Goal: Task Accomplishment & Management: Manage account settings

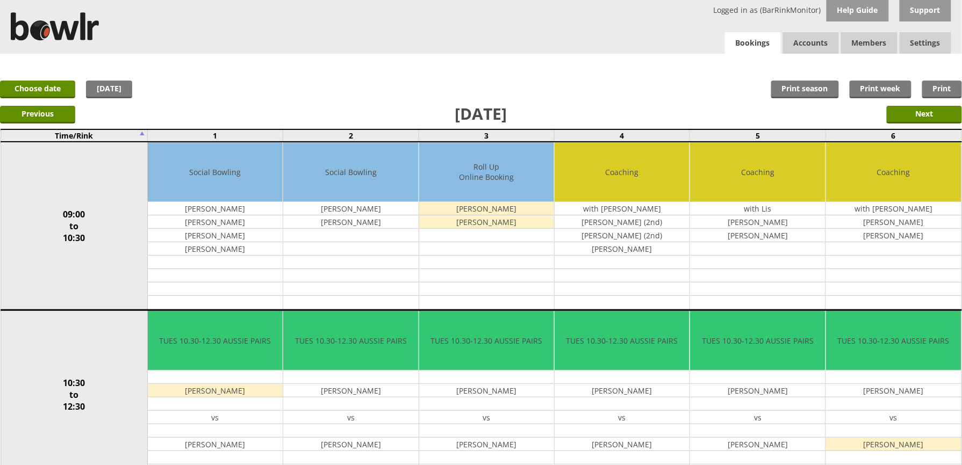
click at [758, 47] on link "Bookings" at bounding box center [753, 43] width 56 height 22
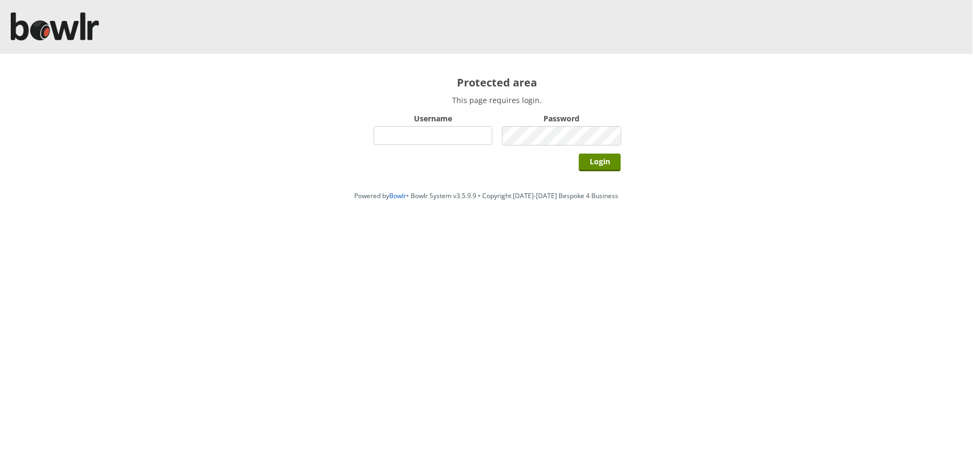
type input "hornseaindoorbowlsclub"
click at [579, 154] on input "Login" at bounding box center [600, 163] width 42 height 18
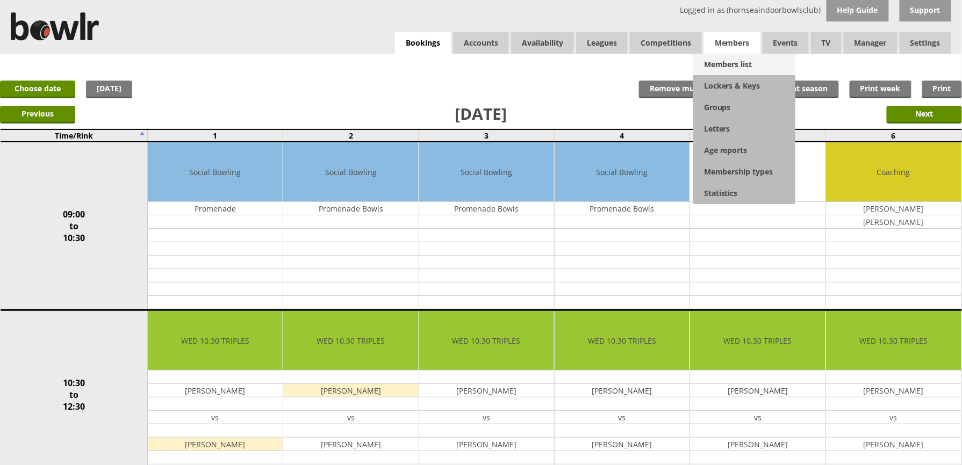
click at [747, 72] on link "Members list" at bounding box center [744, 64] width 102 height 21
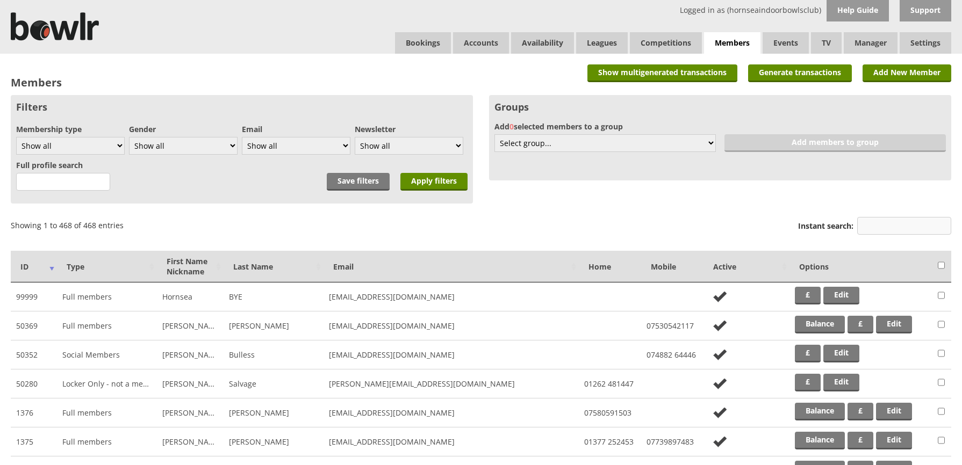
click at [872, 226] on input "Instant search:" at bounding box center [904, 226] width 94 height 18
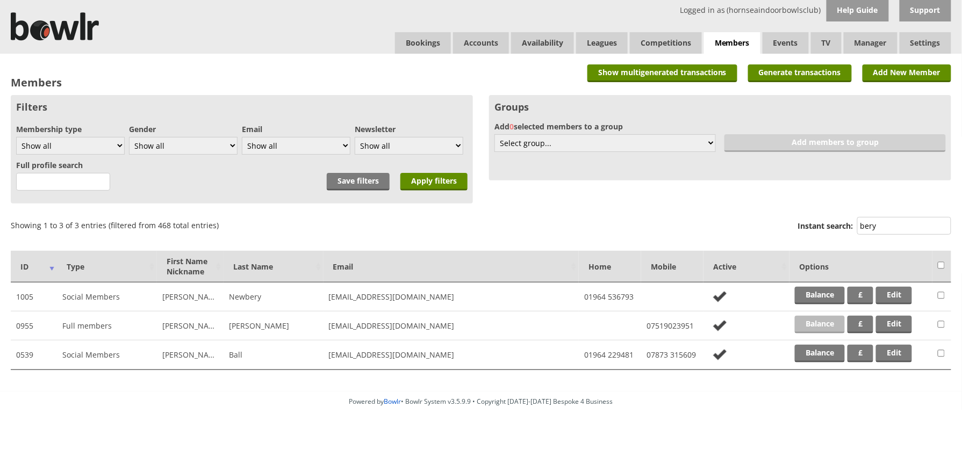
type input "bery"
click at [824, 316] on link "Balance" at bounding box center [820, 325] width 50 height 18
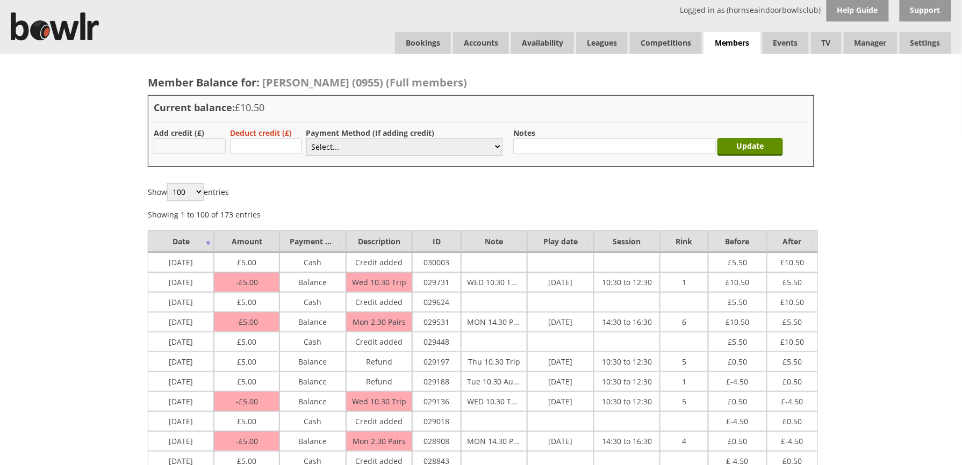
type input "5.00"
click at [329, 143] on select "Select... Cash Card Cheque Bank Transfer Other Member Card Gift Voucher Balance" at bounding box center [404, 147] width 196 height 18
select select "1"
click at [306, 138] on select "Select... Cash Card Cheque Bank Transfer Other Member Card Gift Voucher Balance" at bounding box center [404, 147] width 196 height 18
click at [758, 152] on input "Update" at bounding box center [750, 147] width 66 height 18
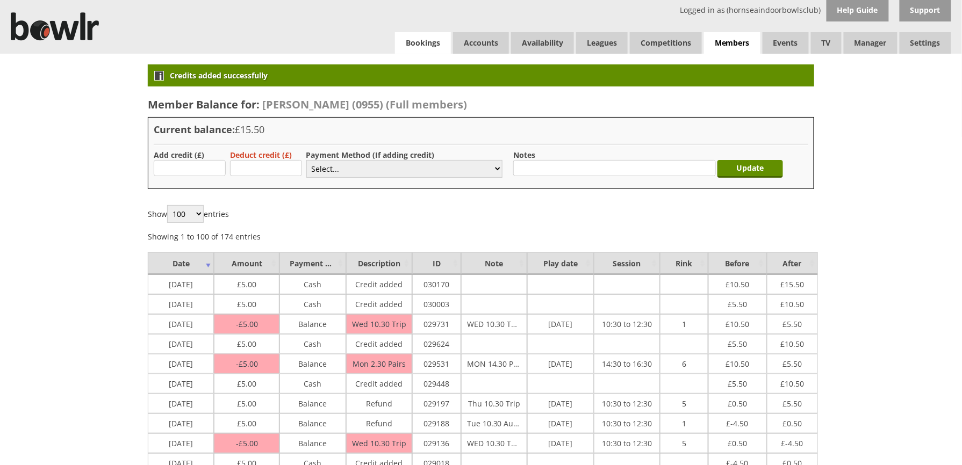
click at [441, 39] on link "Bookings" at bounding box center [423, 42] width 56 height 21
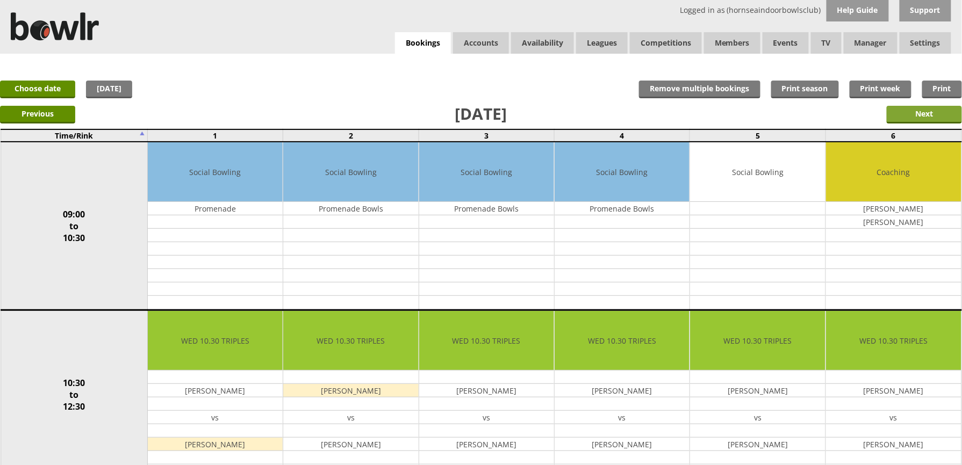
click at [928, 110] on input "Next" at bounding box center [924, 115] width 75 height 18
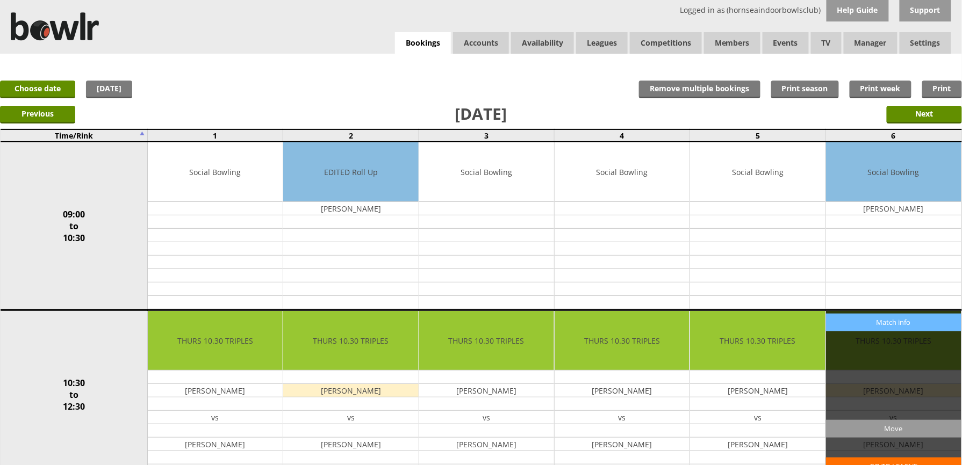
click at [918, 108] on input "Next" at bounding box center [924, 115] width 75 height 18
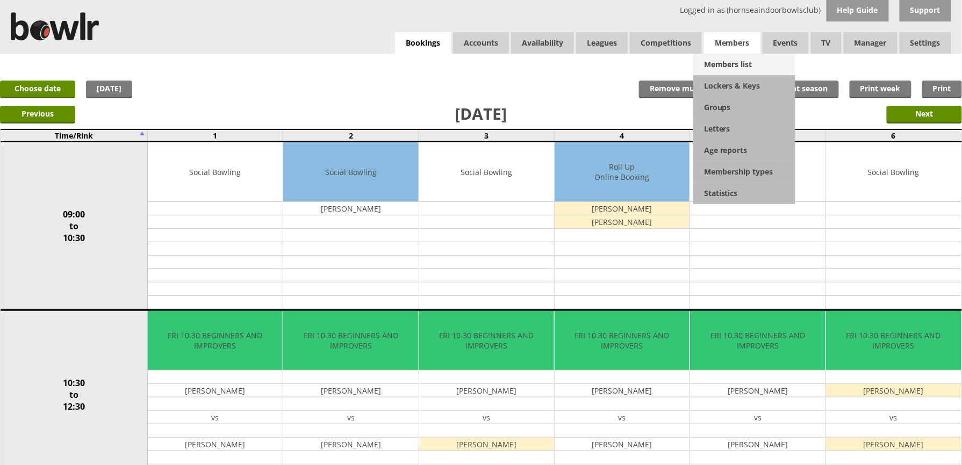
click at [731, 56] on link "Members list" at bounding box center [744, 64] width 102 height 21
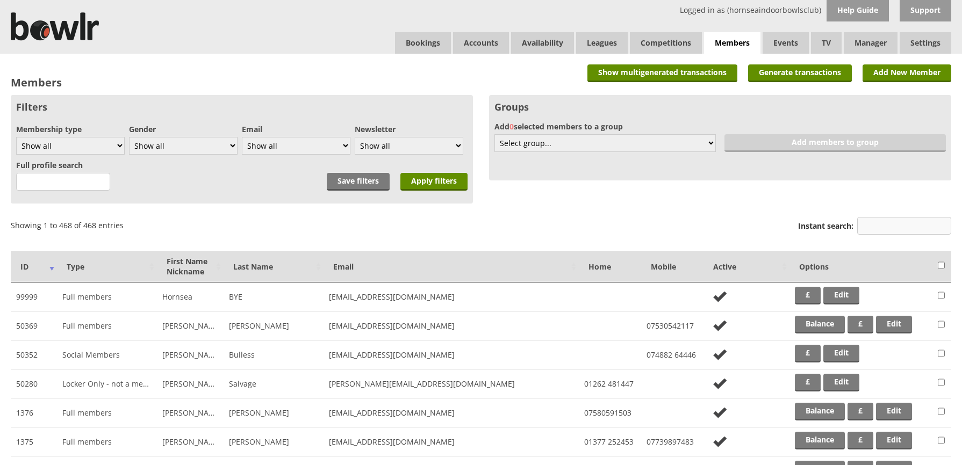
click at [868, 219] on input "Instant search:" at bounding box center [904, 226] width 94 height 18
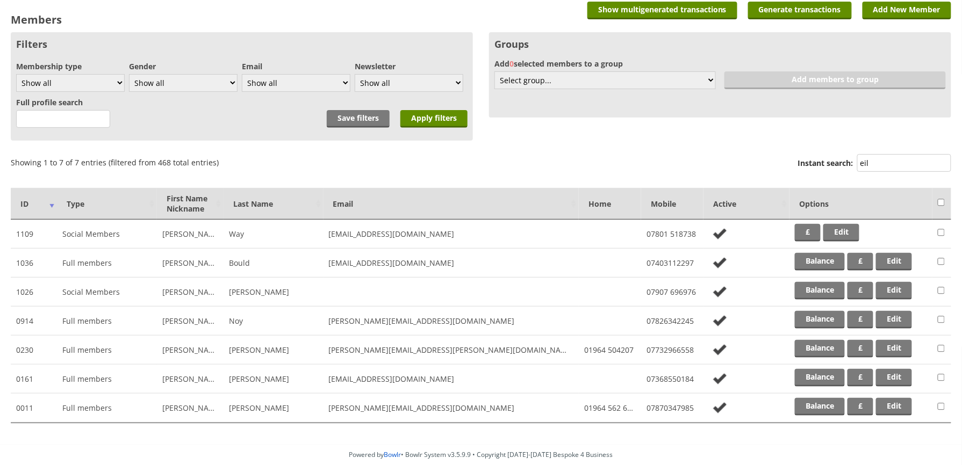
scroll to position [117, 0]
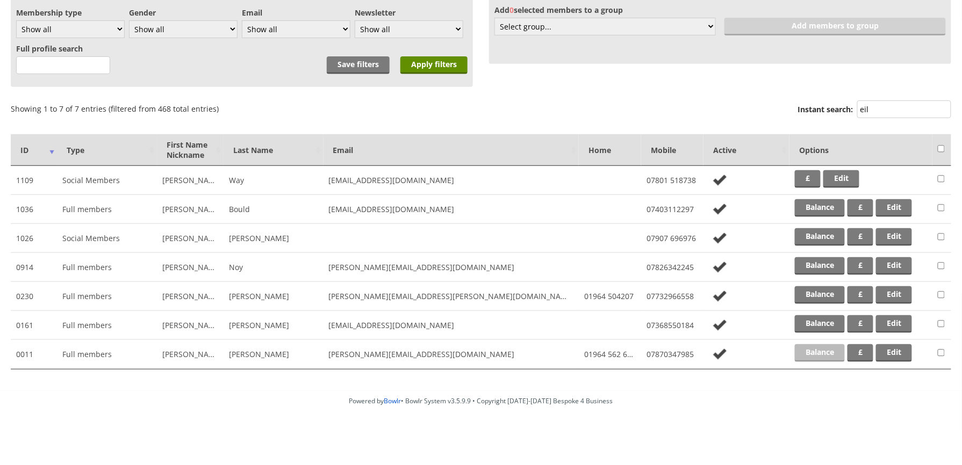
type input "eil"
click at [820, 354] on link "Balance" at bounding box center [820, 353] width 50 height 18
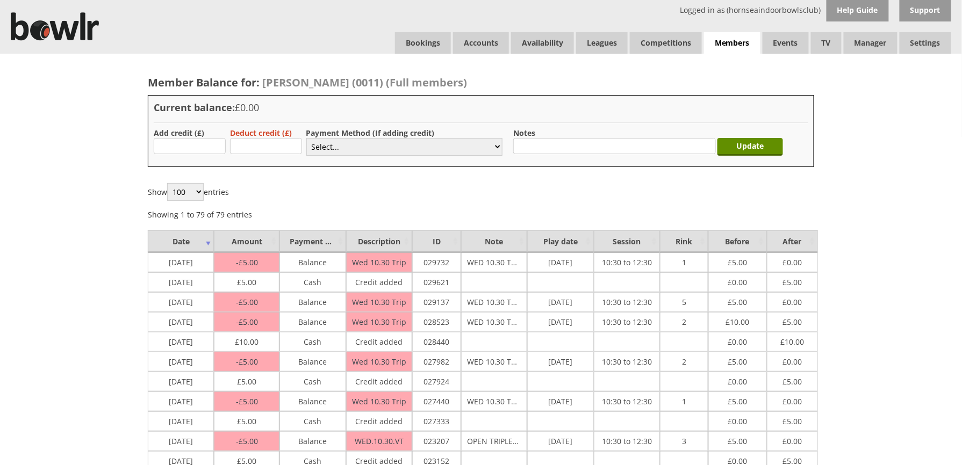
type input "5.00"
click at [377, 154] on select "Select... Cash Card Cheque Bank Transfer Other Member Card Gift Voucher Balance" at bounding box center [404, 147] width 196 height 18
select select "1"
click at [306, 138] on select "Select... Cash Card Cheque Bank Transfer Other Member Card Gift Voucher Balance" at bounding box center [404, 147] width 196 height 18
click at [742, 142] on input "Update" at bounding box center [750, 147] width 66 height 18
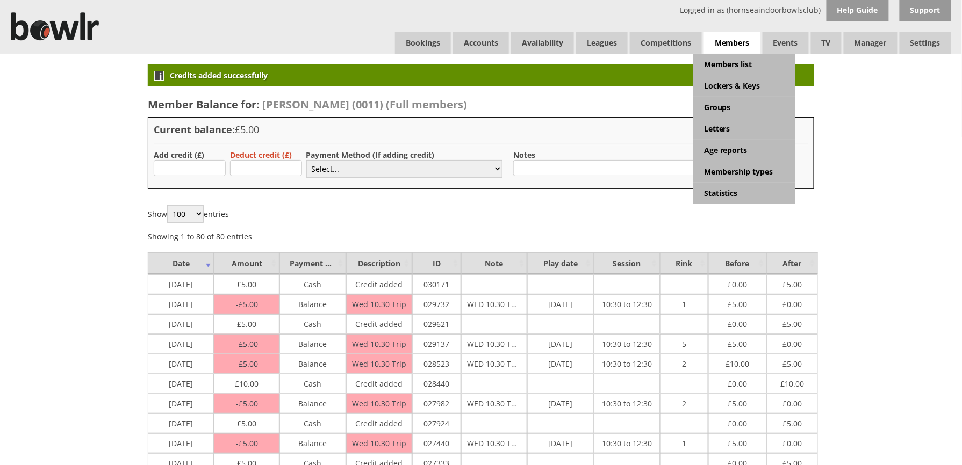
click at [730, 53] on span "Members" at bounding box center [732, 43] width 56 height 22
click at [732, 58] on link "Members list" at bounding box center [744, 64] width 102 height 21
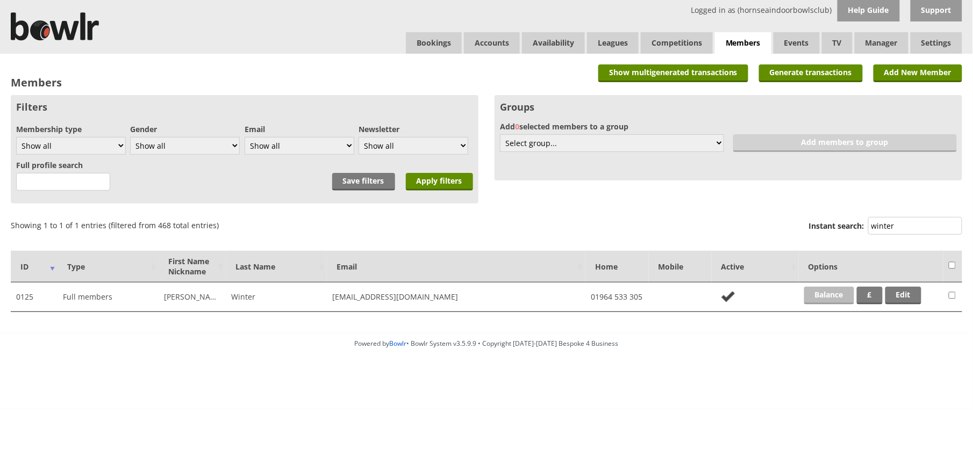
type input "winter"
click at [818, 291] on link "Balance" at bounding box center [829, 296] width 50 height 18
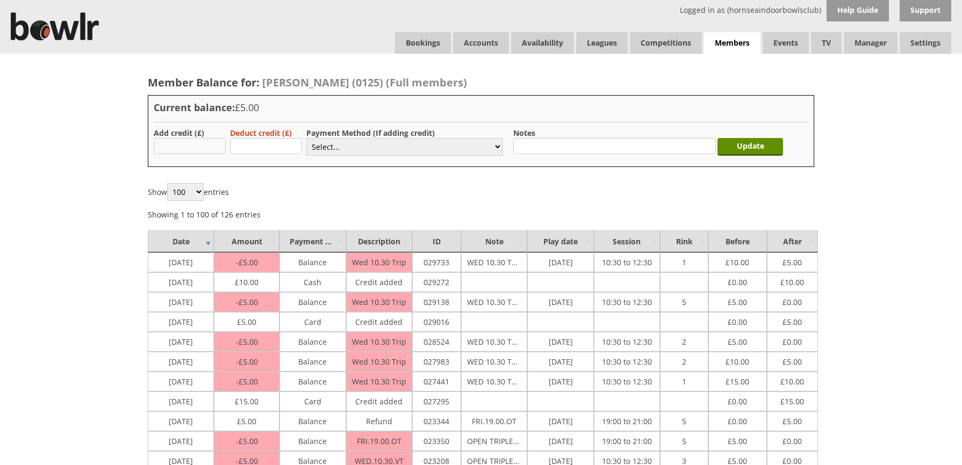
click at [207, 142] on input "text" at bounding box center [190, 146] width 72 height 16
type input "5.00"
click at [326, 142] on select "Select... Cash Card Cheque Bank Transfer Other Member Card Gift Voucher Balance" at bounding box center [404, 147] width 196 height 18
select select "1"
click at [306, 138] on select "Select... Cash Card Cheque Bank Transfer Other Member Card Gift Voucher Balance" at bounding box center [404, 147] width 196 height 18
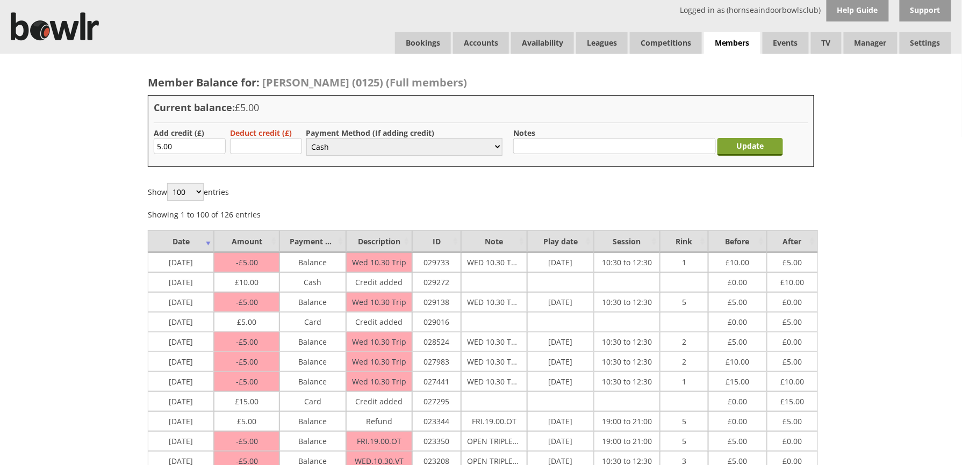
click at [728, 149] on input "Update" at bounding box center [750, 147] width 66 height 18
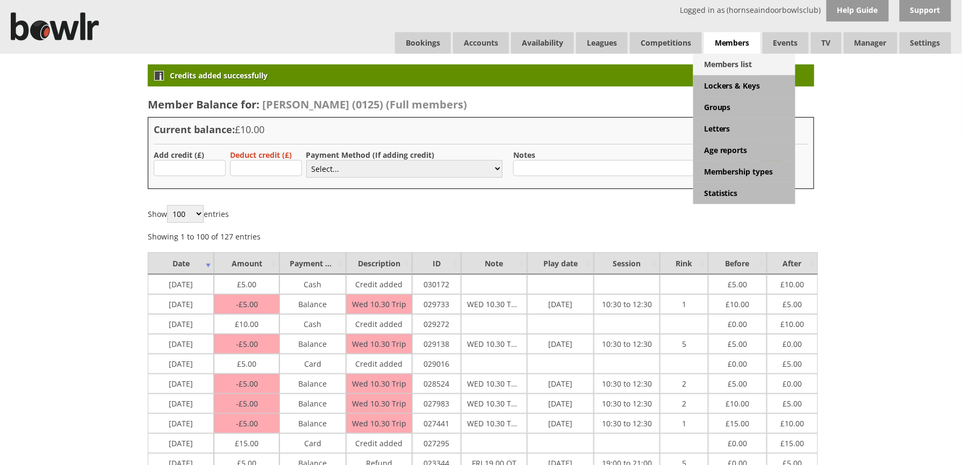
click at [744, 60] on link "Members list" at bounding box center [744, 64] width 102 height 21
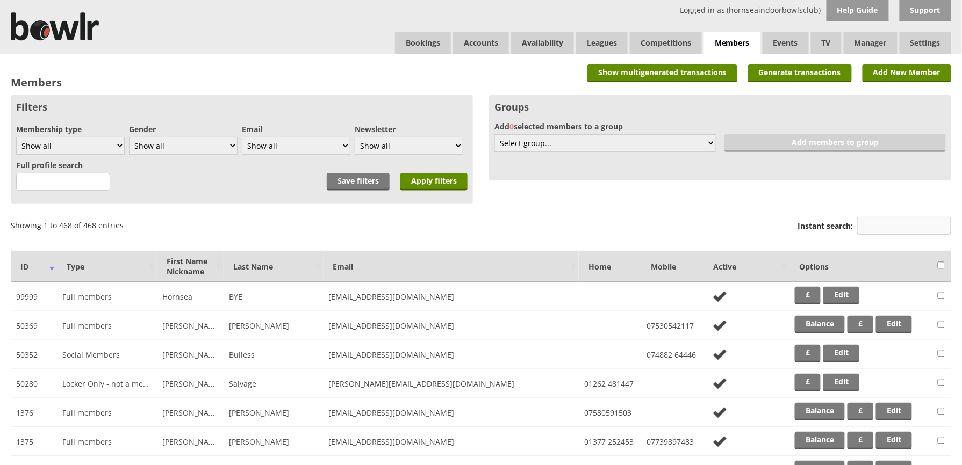
click at [886, 220] on input "Instant search:" at bounding box center [904, 226] width 94 height 18
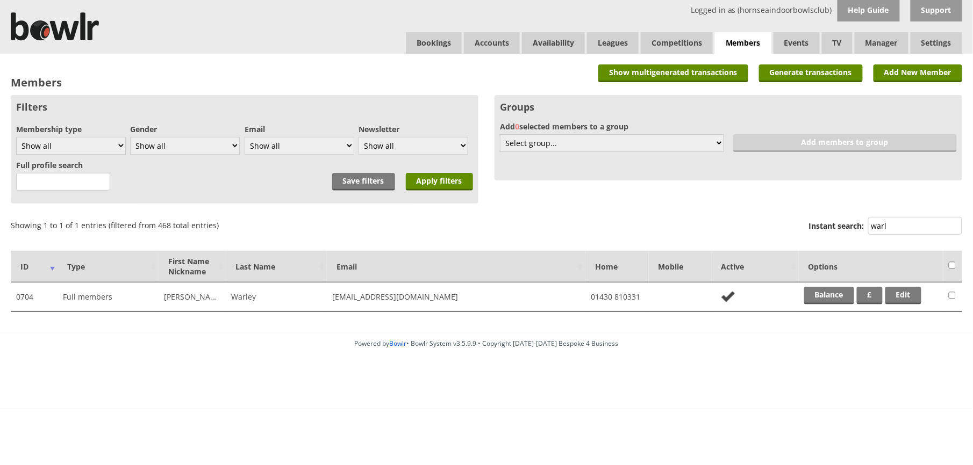
type input "warl"
click at [823, 284] on td "Balance £ Edit" at bounding box center [871, 297] width 145 height 29
click at [822, 289] on link "Balance" at bounding box center [829, 296] width 50 height 18
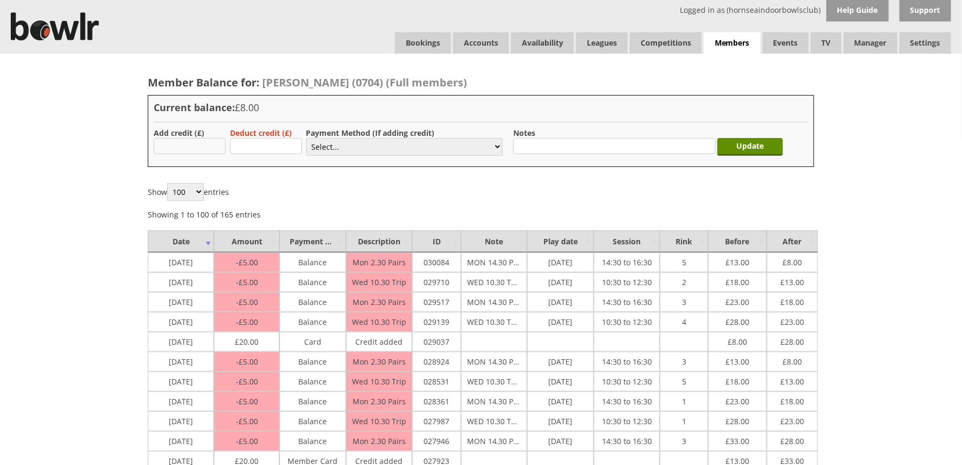
type input "20.00"
click at [335, 153] on select "Select... Cash Card Cheque Bank Transfer Other Member Card Gift Voucher Balance" at bounding box center [404, 147] width 196 height 18
select select "2"
click at [306, 138] on select "Select... Cash Card Cheque Bank Transfer Other Member Card Gift Voucher Balance" at bounding box center [404, 147] width 196 height 18
click at [741, 151] on input "Update" at bounding box center [750, 147] width 66 height 18
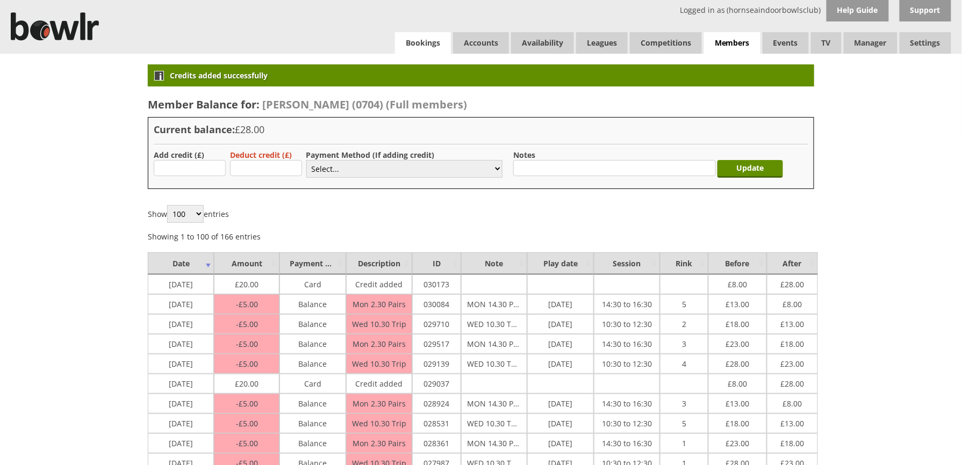
click at [426, 48] on link "Bookings" at bounding box center [423, 42] width 56 height 21
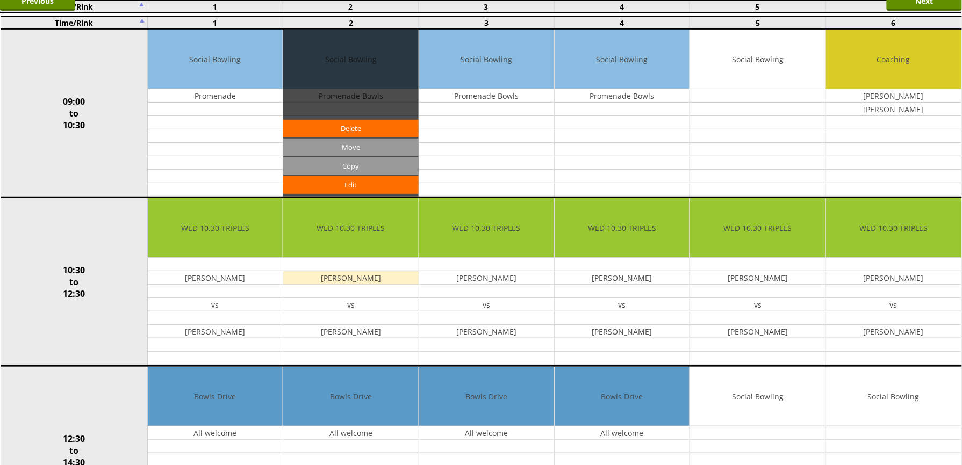
scroll to position [286, 0]
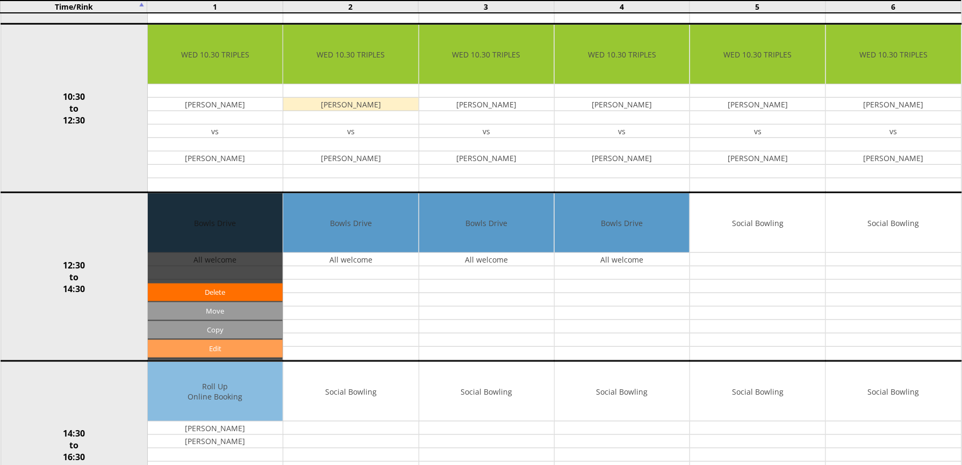
click at [213, 353] on link "Edit" at bounding box center [215, 349] width 135 height 18
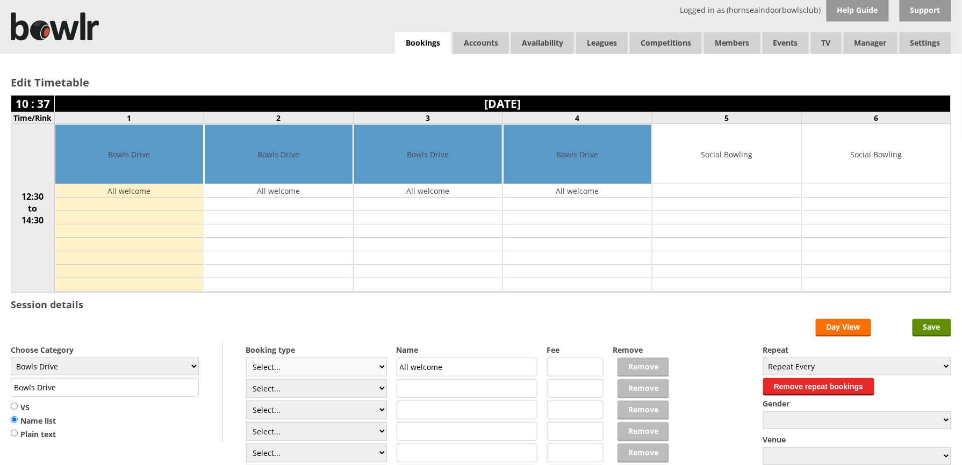
click at [379, 369] on select "Select... Club Competition (Member) Club Competition (Visitor) National (Member…" at bounding box center [316, 367] width 141 height 19
select select "1_50"
click at [246, 360] on select "Select... Club Competition (Member) Club Competition (Visitor) National (Member…" at bounding box center [316, 367] width 141 height 19
type input "5.0000"
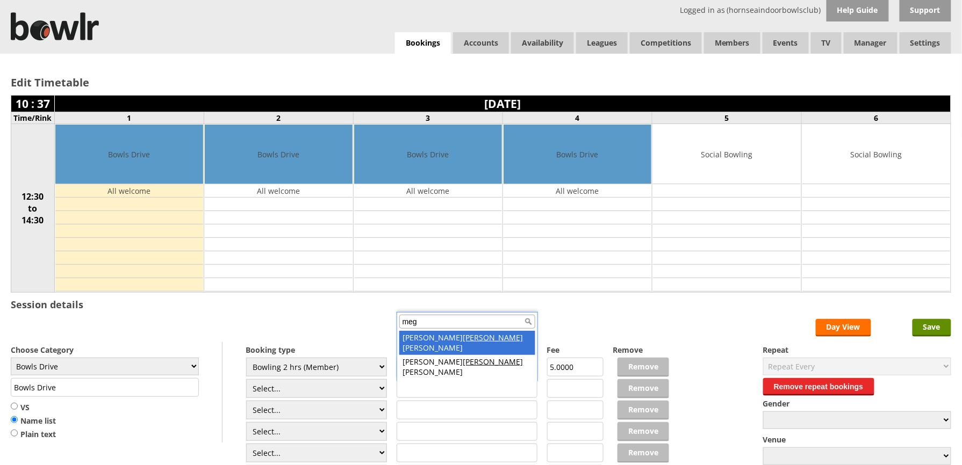
type input "meg"
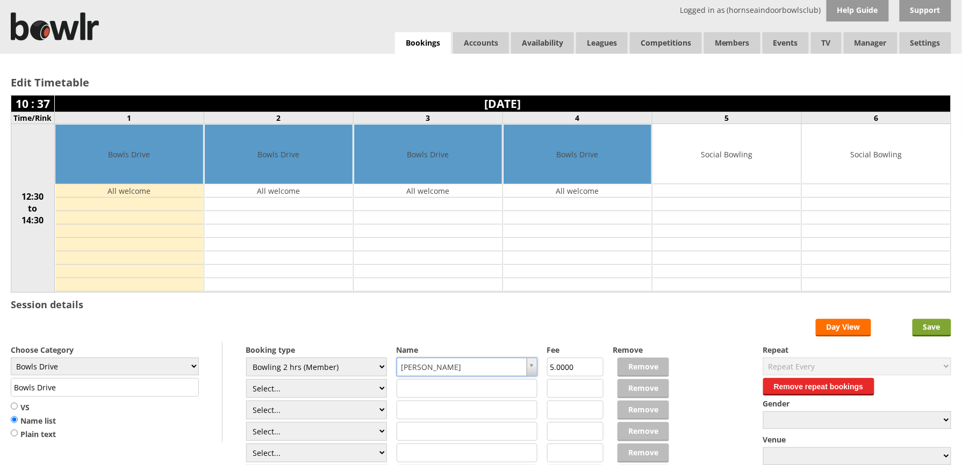
click at [938, 326] on input "Save" at bounding box center [932, 328] width 39 height 18
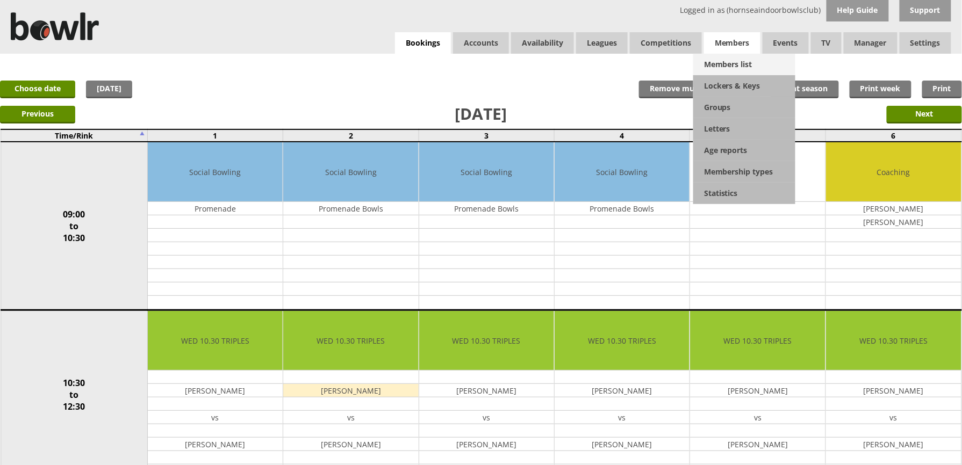
click at [741, 57] on link "Members list" at bounding box center [744, 64] width 102 height 21
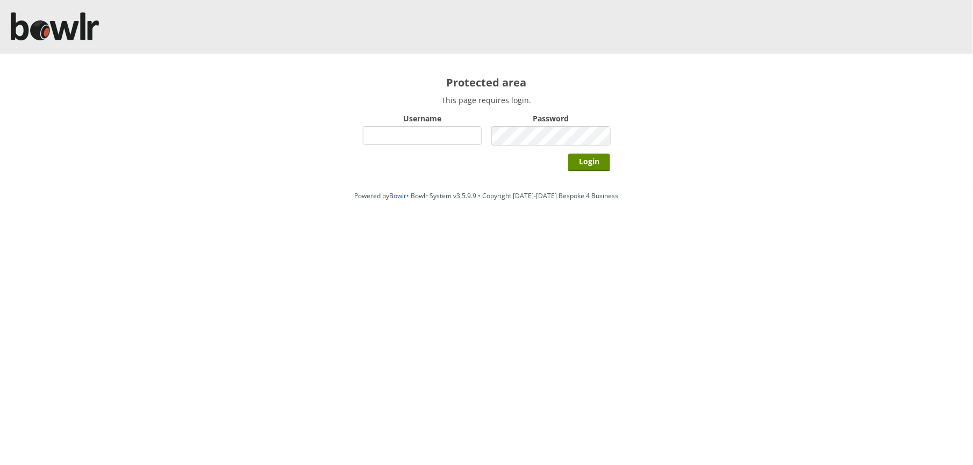
click at [421, 128] on input "Username" at bounding box center [422, 135] width 119 height 19
type input "hornseaindoorbowlsclub"
click at [568, 154] on input "Login" at bounding box center [589, 163] width 42 height 18
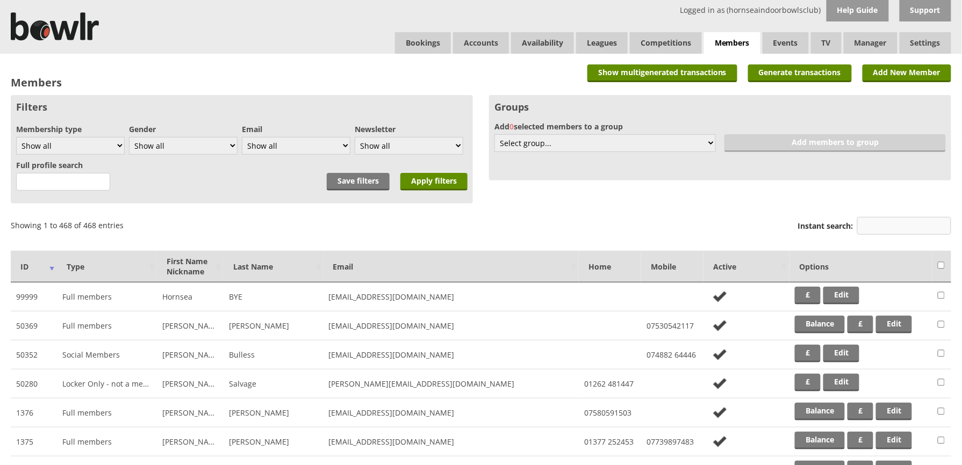
click at [914, 226] on input "Instant search:" at bounding box center [904, 226] width 94 height 18
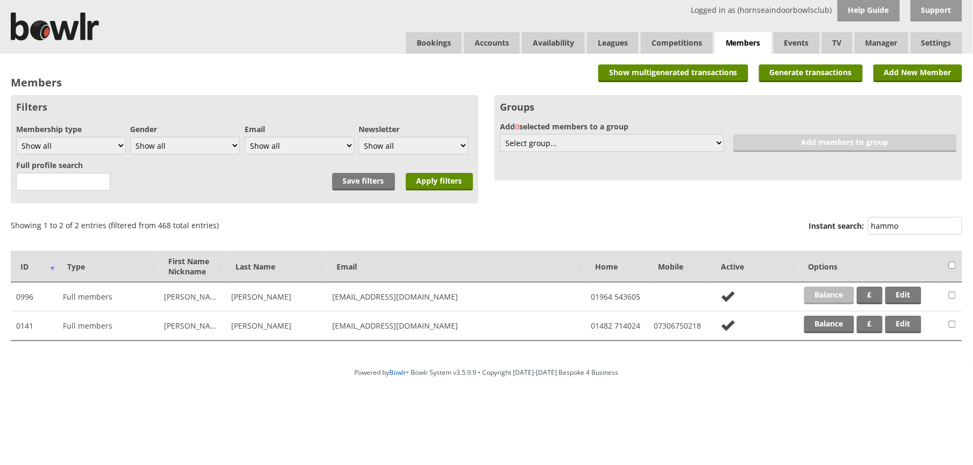
type input "hammo"
click at [824, 301] on link "Balance" at bounding box center [829, 296] width 50 height 18
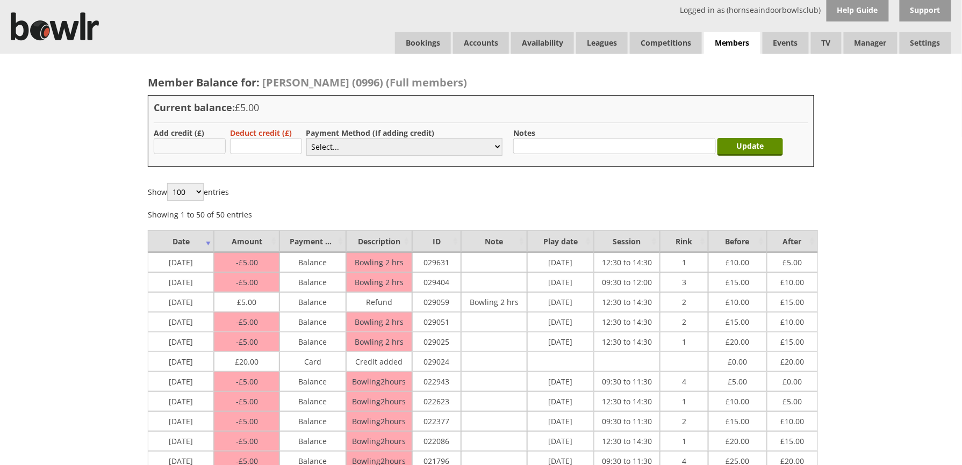
click at [209, 147] on input "text" at bounding box center [190, 146] width 72 height 16
type input "20.00"
click at [321, 148] on select "Select... Cash Card Cheque Bank Transfer Other Member Card Gift Voucher Balance" at bounding box center [404, 147] width 196 height 18
select select "1"
click at [306, 138] on select "Select... Cash Card Cheque Bank Transfer Other Member Card Gift Voucher Balance" at bounding box center [404, 147] width 196 height 18
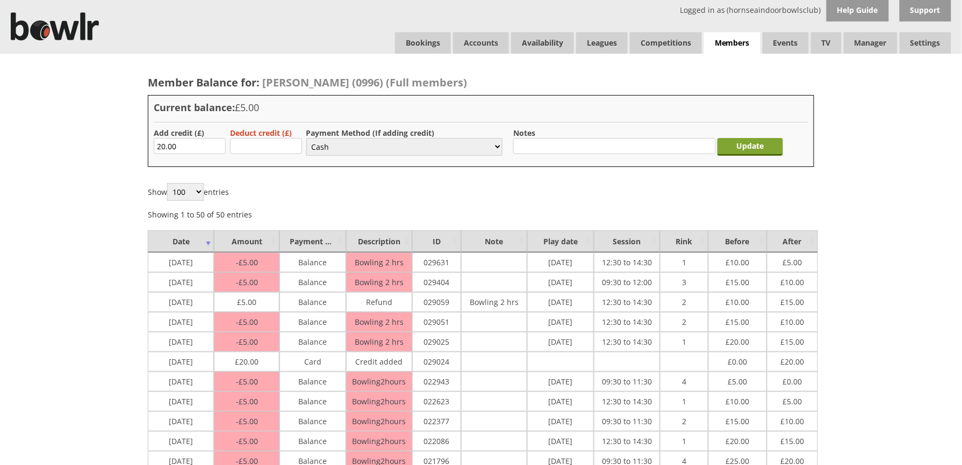
click at [738, 141] on input "Update" at bounding box center [750, 147] width 66 height 18
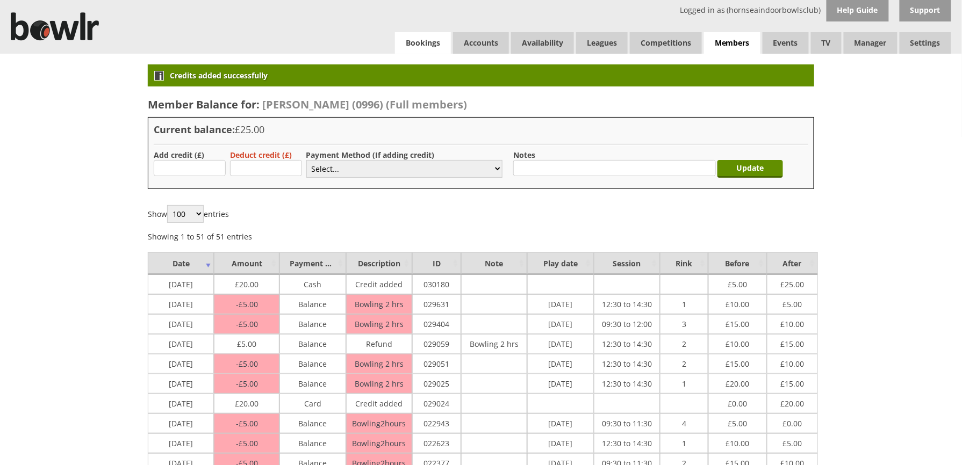
click at [401, 40] on link "Bookings" at bounding box center [423, 42] width 56 height 21
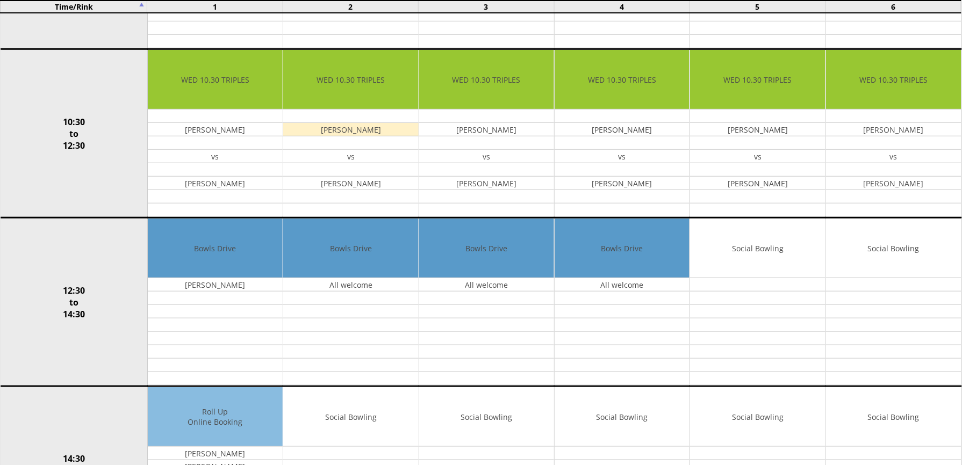
scroll to position [286, 0]
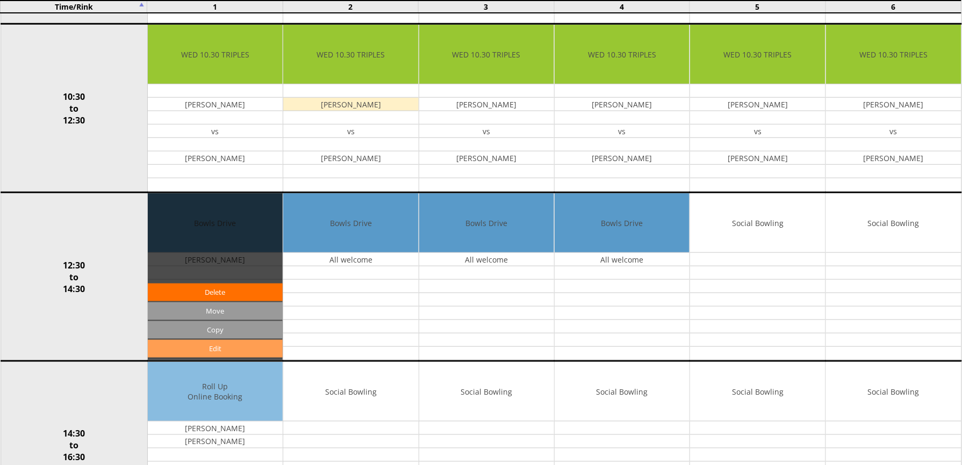
click at [228, 357] on link "Edit" at bounding box center [215, 349] width 135 height 18
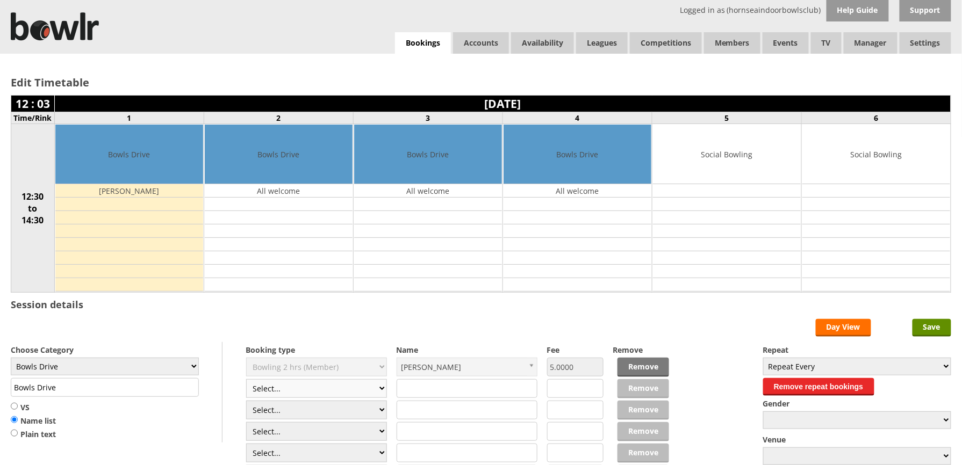
click at [382, 393] on select "Select... Club Competition (Member) Club Competition (Visitor) National (Member…" at bounding box center [316, 388] width 141 height 19
select select "1_50"
click at [246, 382] on select "Select... Club Competition (Member) Club Competition (Visitor) National (Member…" at bounding box center [316, 388] width 141 height 19
type input "5.0000"
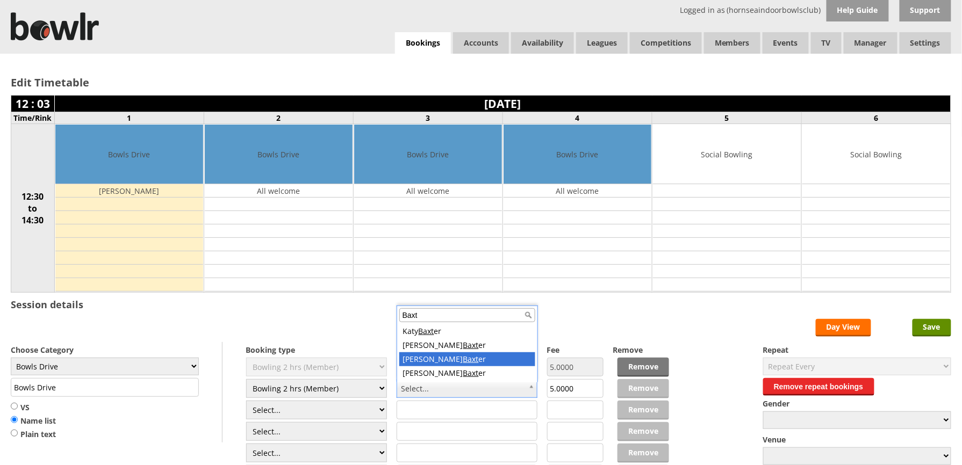
type input "Baxt"
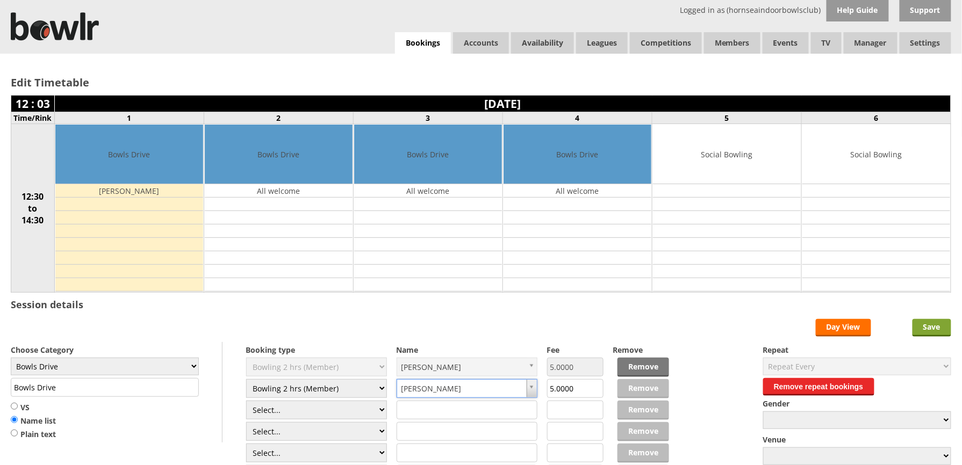
click at [935, 332] on input "Save" at bounding box center [932, 328] width 39 height 18
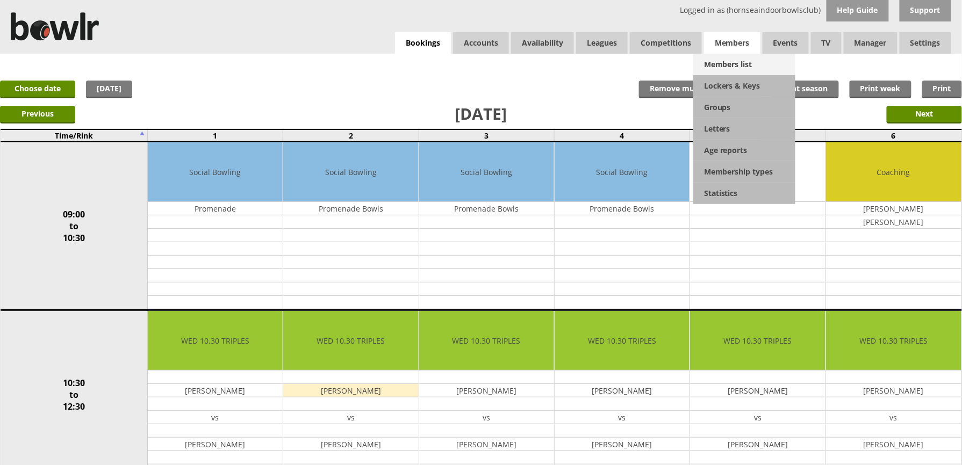
click at [713, 67] on link "Members list" at bounding box center [744, 64] width 102 height 21
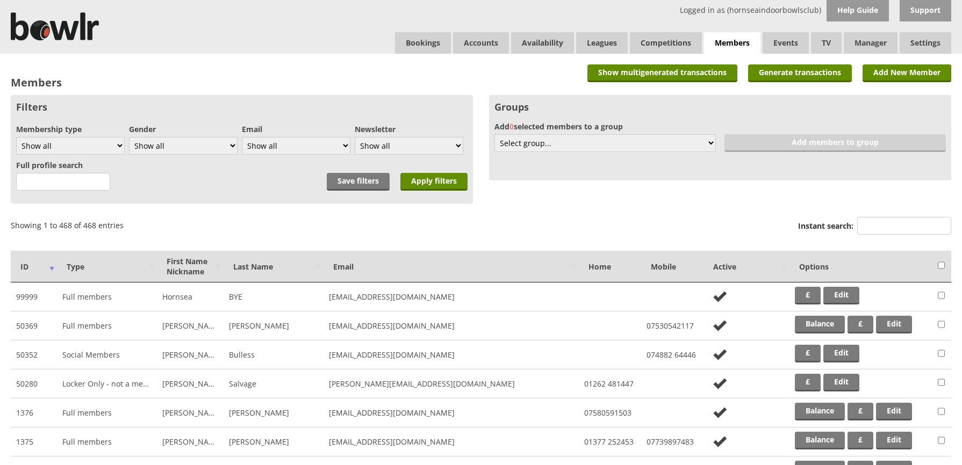
click at [875, 220] on input "Instant search:" at bounding box center [904, 226] width 94 height 18
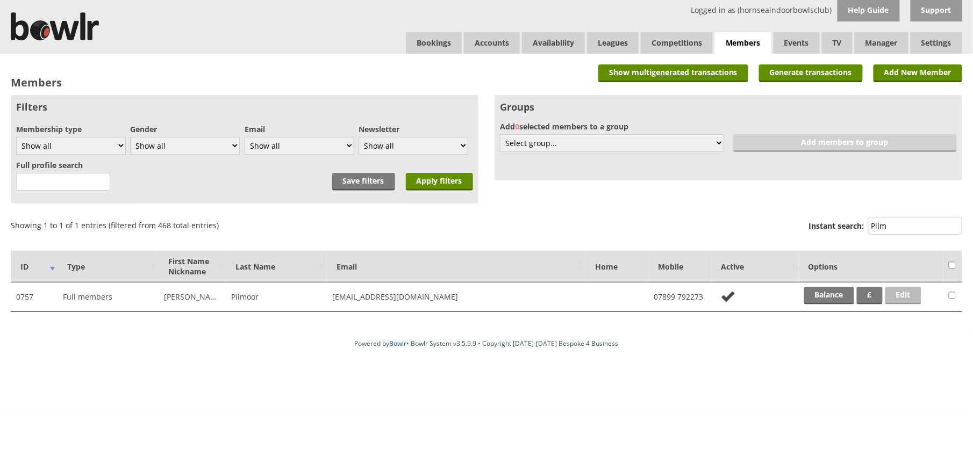
type input "Pilm"
click at [899, 291] on link "Edit" at bounding box center [903, 296] width 36 height 18
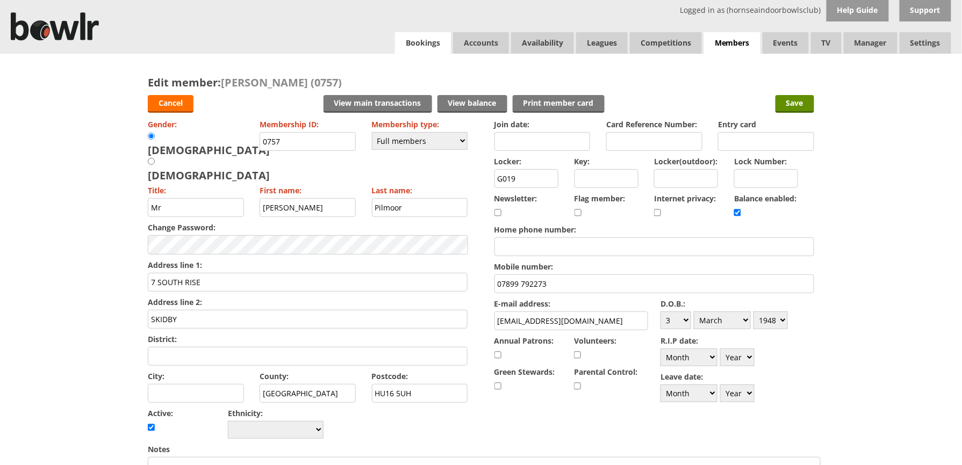
click at [427, 48] on link "Bookings" at bounding box center [423, 42] width 56 height 21
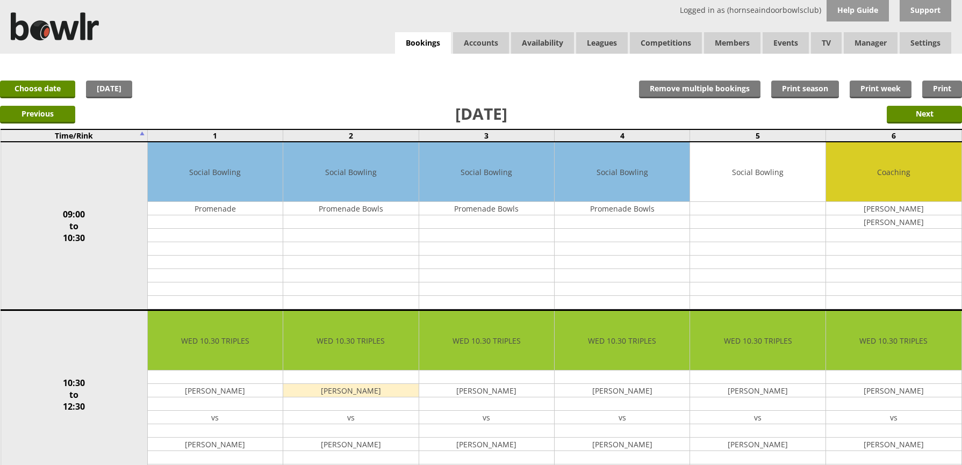
click at [479, 40] on span "Accounts" at bounding box center [481, 42] width 56 height 21
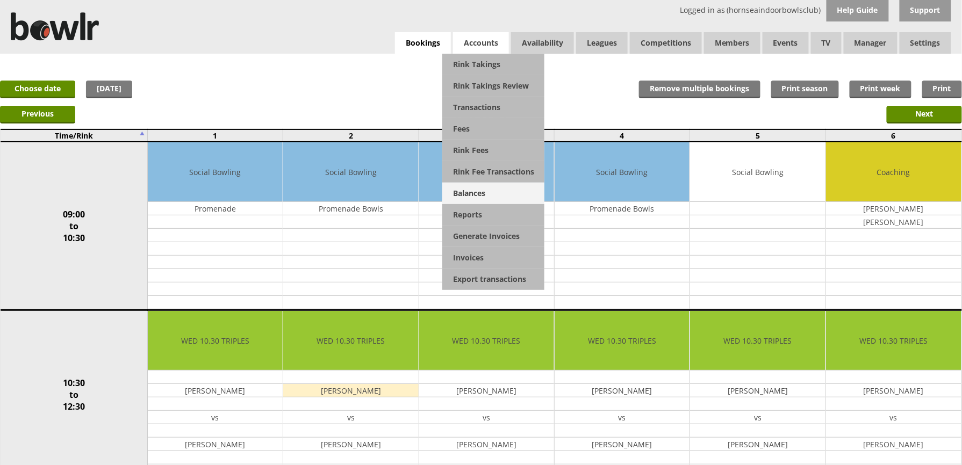
click at [469, 193] on link "Balances" at bounding box center [493, 193] width 102 height 21
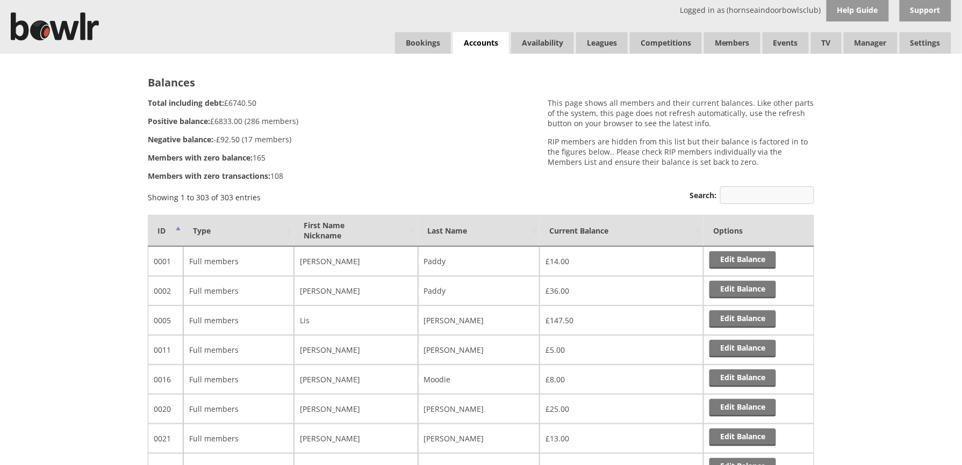
click at [777, 198] on input "Search:" at bounding box center [767, 195] width 94 height 18
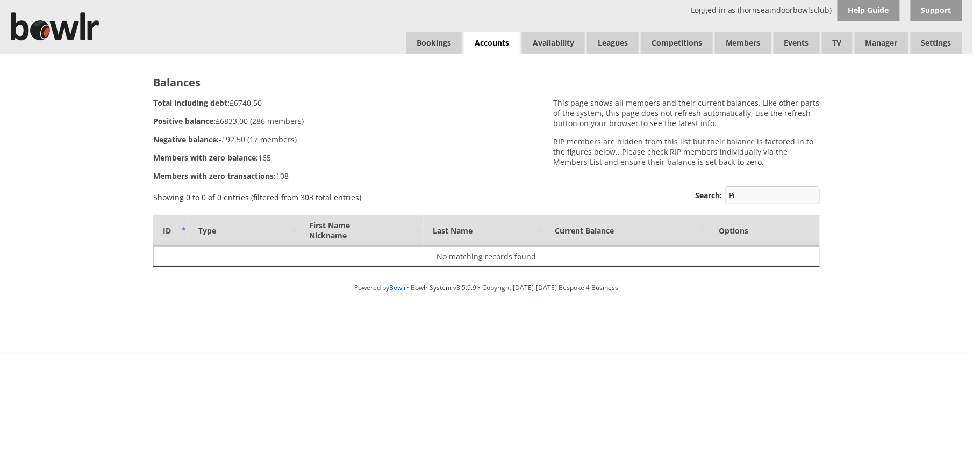
type input "P"
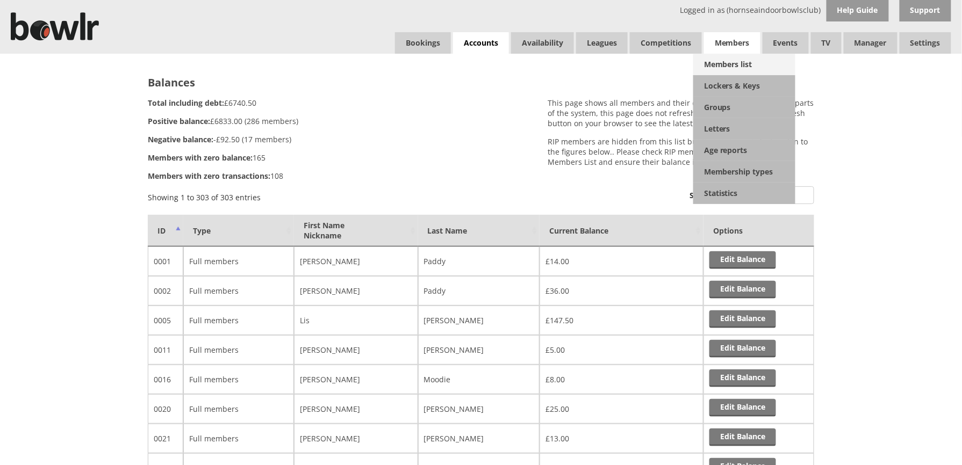
click at [710, 66] on link "Members list" at bounding box center [744, 64] width 102 height 21
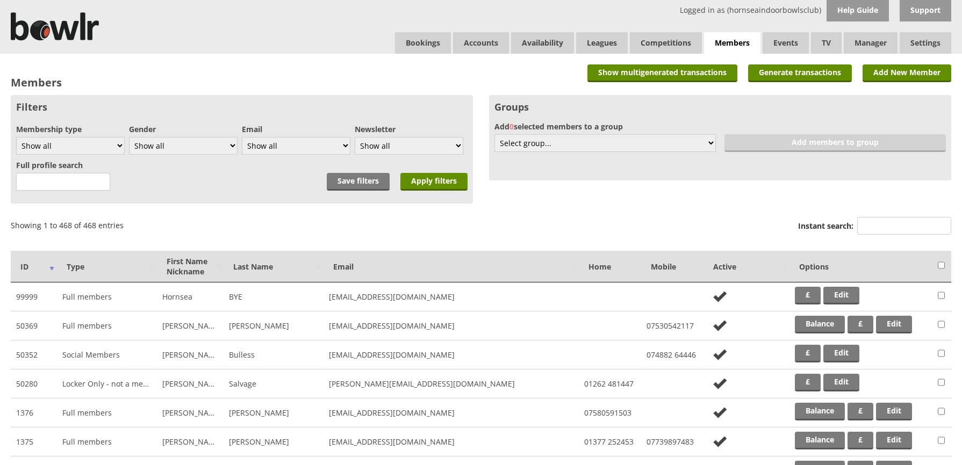
click at [883, 226] on input "Instant search:" at bounding box center [904, 226] width 94 height 18
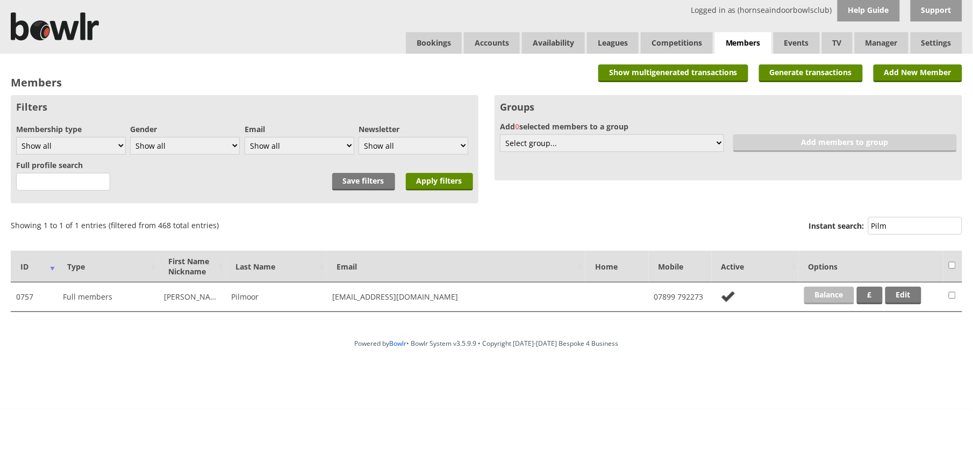
type input "Pilm"
click at [828, 292] on link "Balance" at bounding box center [829, 296] width 50 height 18
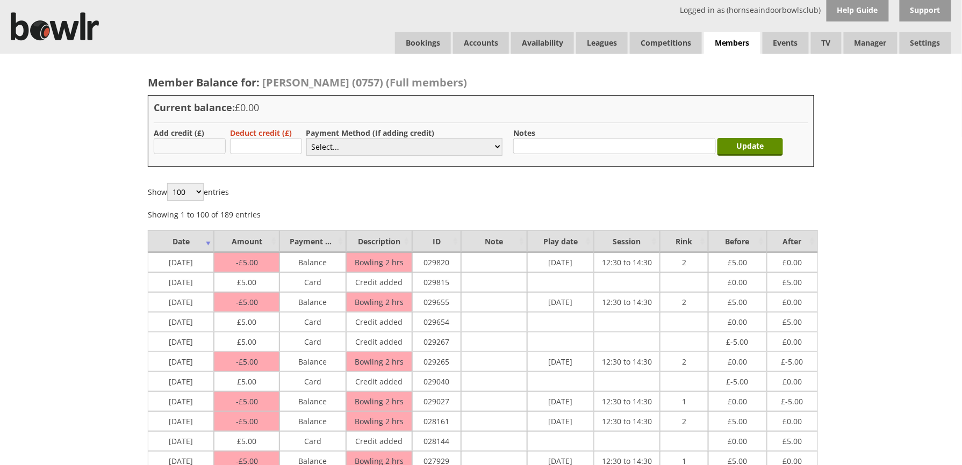
click at [204, 146] on input "text" at bounding box center [190, 146] width 72 height 16
type input "5.00"
click at [482, 150] on select "Select... Cash Card Cheque Bank Transfer Other Member Card Gift Voucher Balance" at bounding box center [404, 147] width 196 height 18
select select "2"
click at [306, 138] on select "Select... Cash Card Cheque Bank Transfer Other Member Card Gift Voucher Balance" at bounding box center [404, 147] width 196 height 18
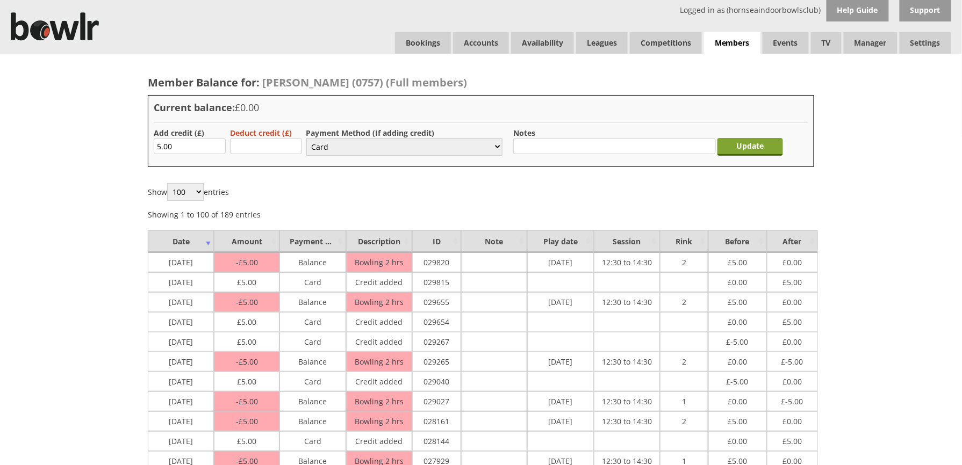
click at [753, 143] on input "Update" at bounding box center [750, 147] width 66 height 18
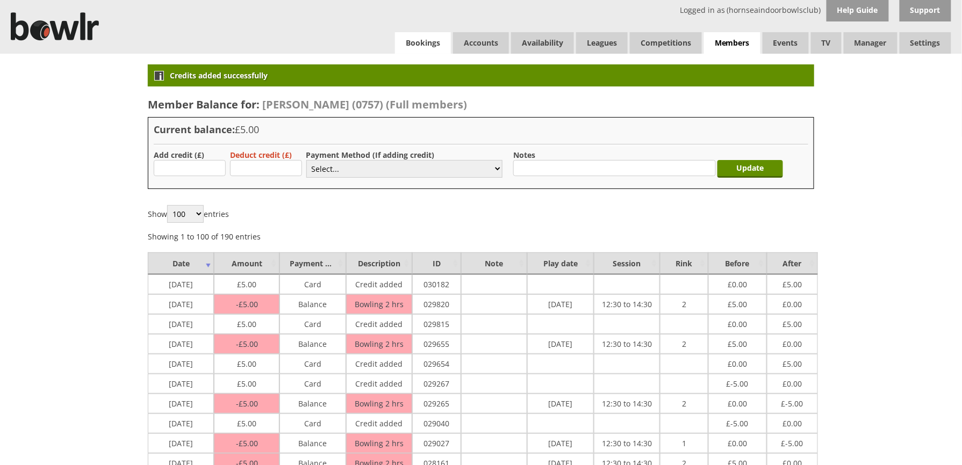
click at [421, 48] on link "Bookings" at bounding box center [423, 42] width 56 height 21
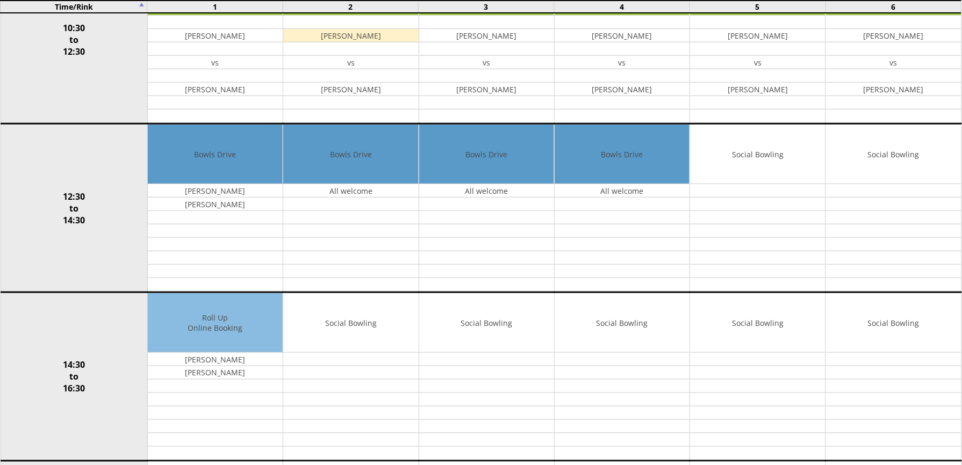
scroll to position [358, 0]
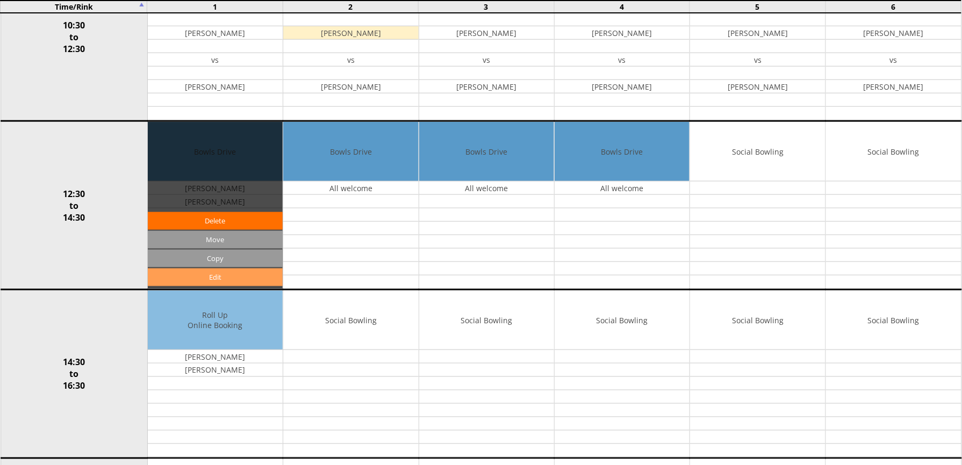
click at [213, 278] on link "Edit" at bounding box center [215, 278] width 135 height 18
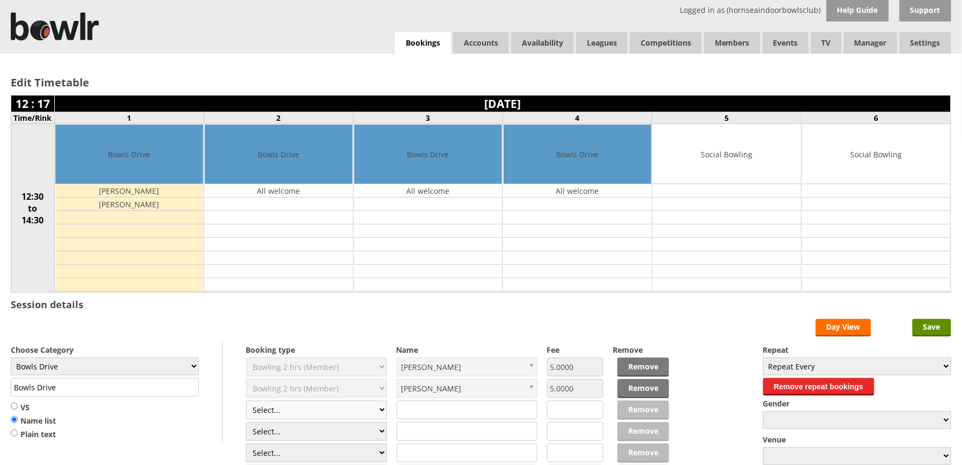
click at [381, 415] on select "Select... Club Competition (Member) Club Competition (Visitor) National (Member…" at bounding box center [316, 410] width 141 height 19
select select "1_50"
click at [246, 403] on select "Select... Club Competition (Member) Club Competition (Visitor) National (Member…" at bounding box center [316, 410] width 141 height 19
type input "5.0000"
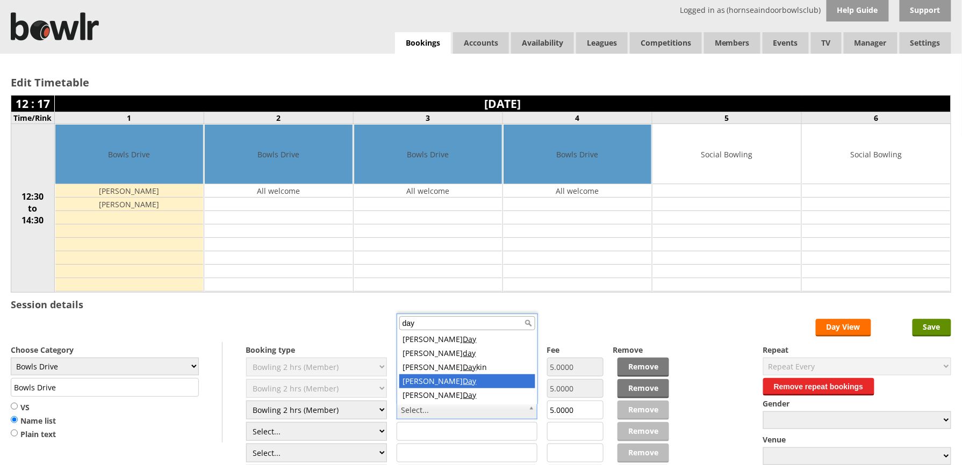
type input "day"
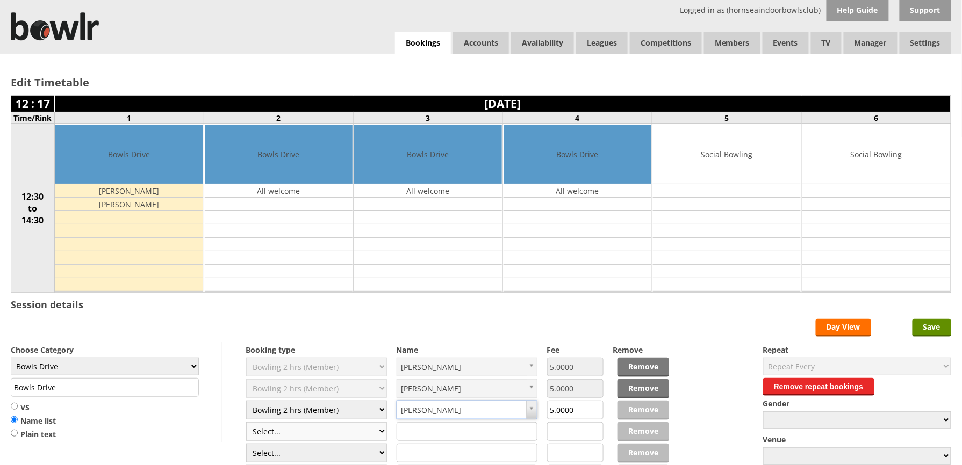
click at [383, 435] on select "Select... Club Competition (Member) Club Competition (Visitor) National (Member…" at bounding box center [316, 431] width 141 height 19
select select "1_50"
click at [246, 425] on select "Select... Club Competition (Member) Club Competition (Visitor) National (Member…" at bounding box center [316, 431] width 141 height 19
type input "5.0000"
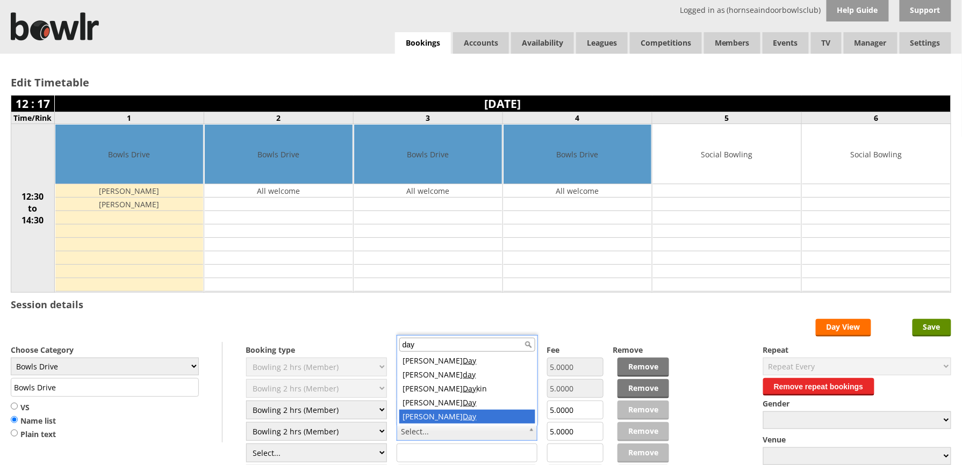
type input "day"
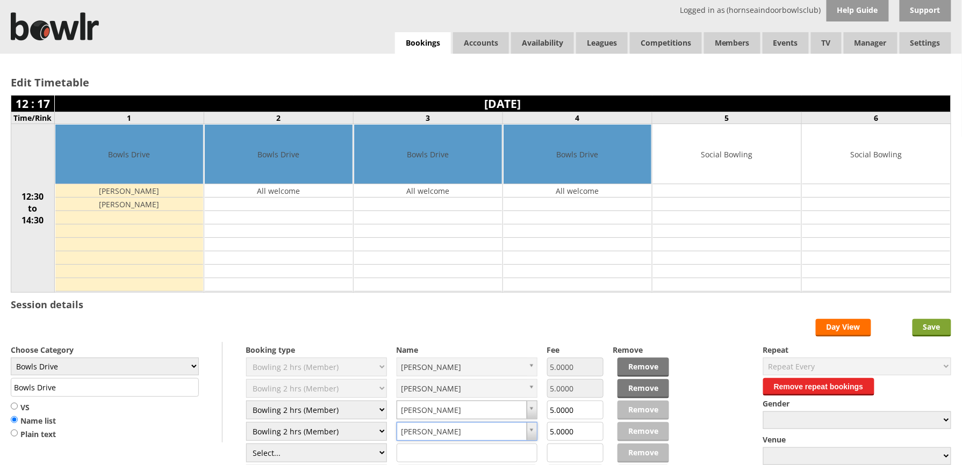
click at [938, 329] on input "Save" at bounding box center [932, 328] width 39 height 18
